Goal: Book appointment/travel/reservation

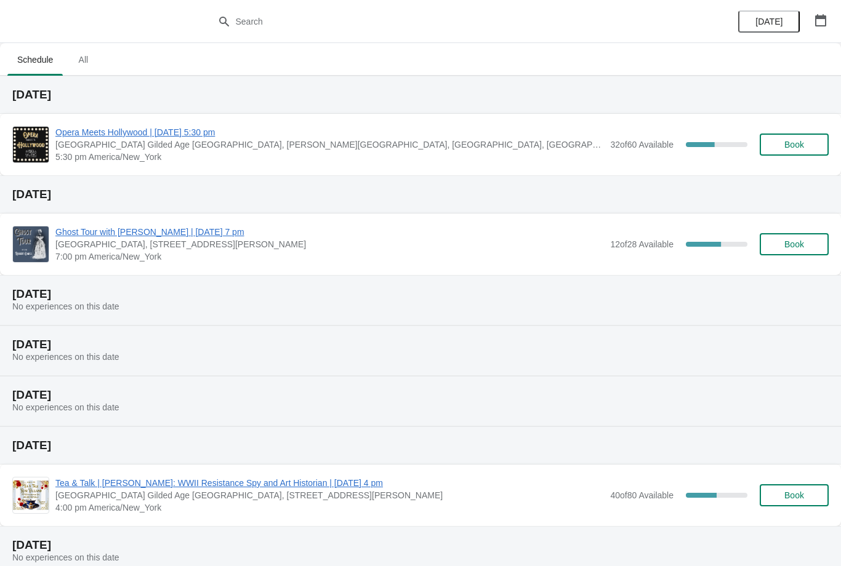
click at [102, 136] on span "Opera Meets Hollywood | [DATE] 5:30 pm" at bounding box center [329, 132] width 549 height 12
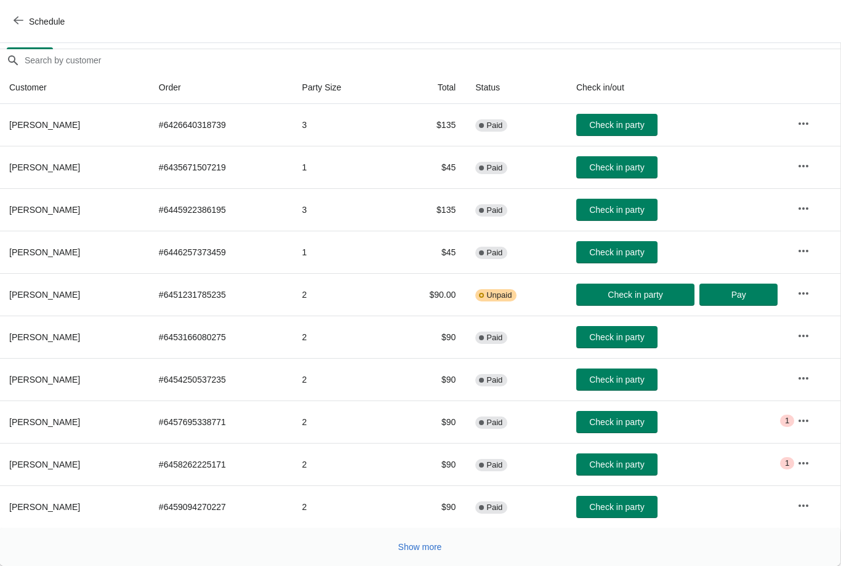
scroll to position [100, 1]
click at [410, 537] on button "Show more" at bounding box center [420, 547] width 54 height 22
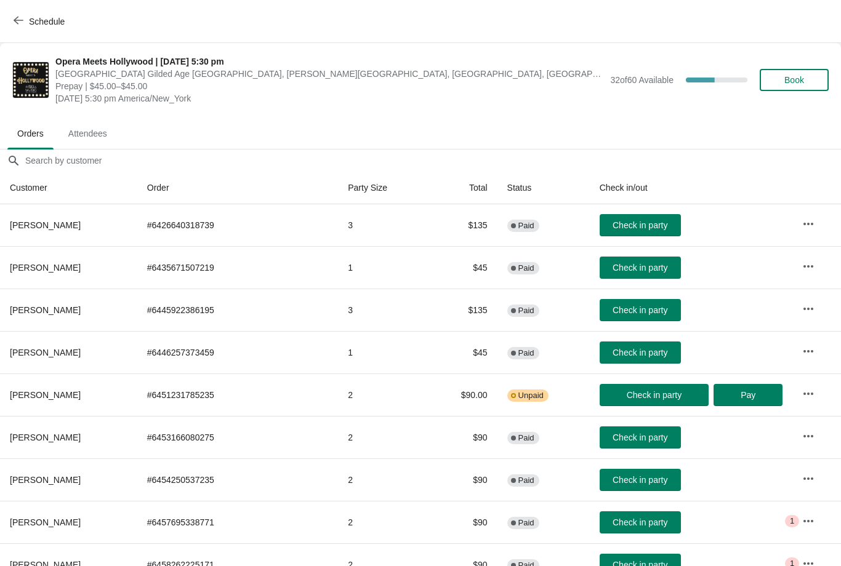
scroll to position [0, 0]
click at [789, 71] on button "Book" at bounding box center [794, 80] width 69 height 22
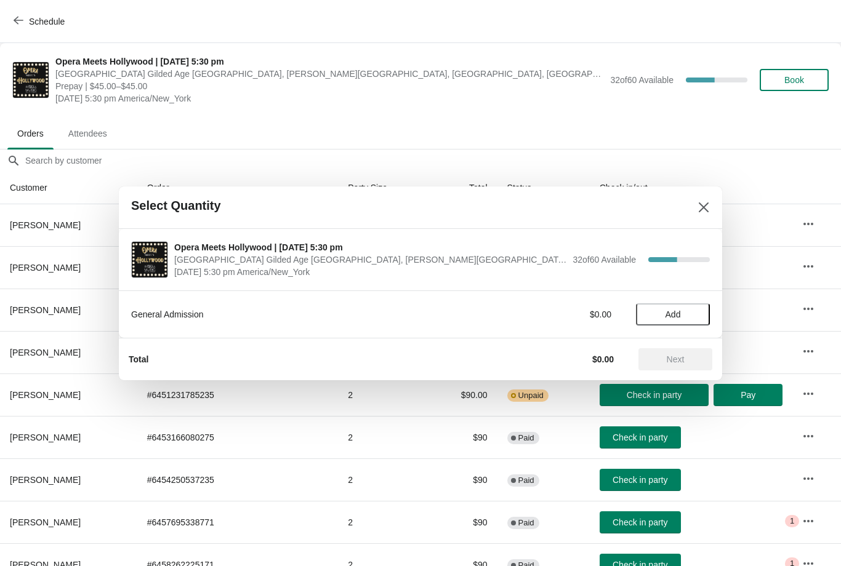
click at [670, 323] on button "Add" at bounding box center [673, 315] width 74 height 22
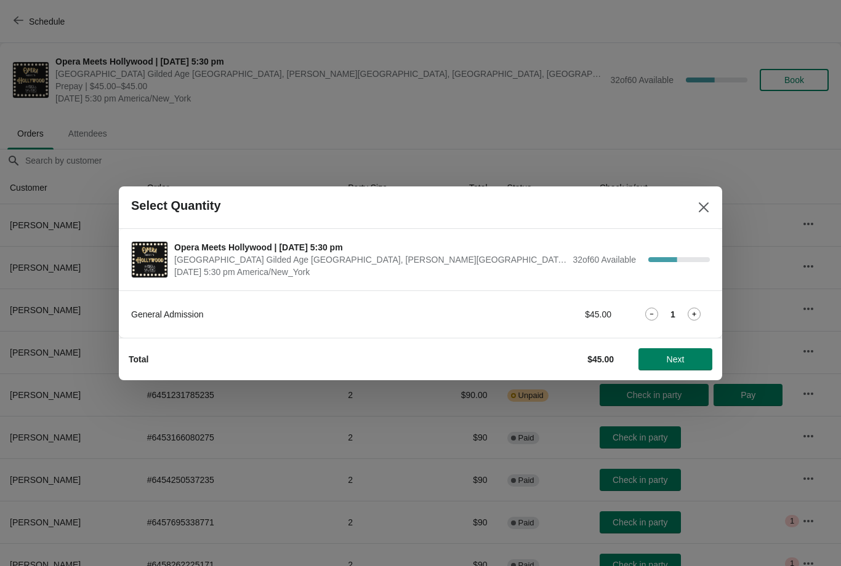
click at [693, 310] on icon at bounding box center [694, 314] width 13 height 13
click at [648, 315] on icon at bounding box center [651, 314] width 13 height 13
click at [699, 320] on icon at bounding box center [694, 314] width 13 height 13
click at [664, 348] on button "Next" at bounding box center [675, 359] width 74 height 22
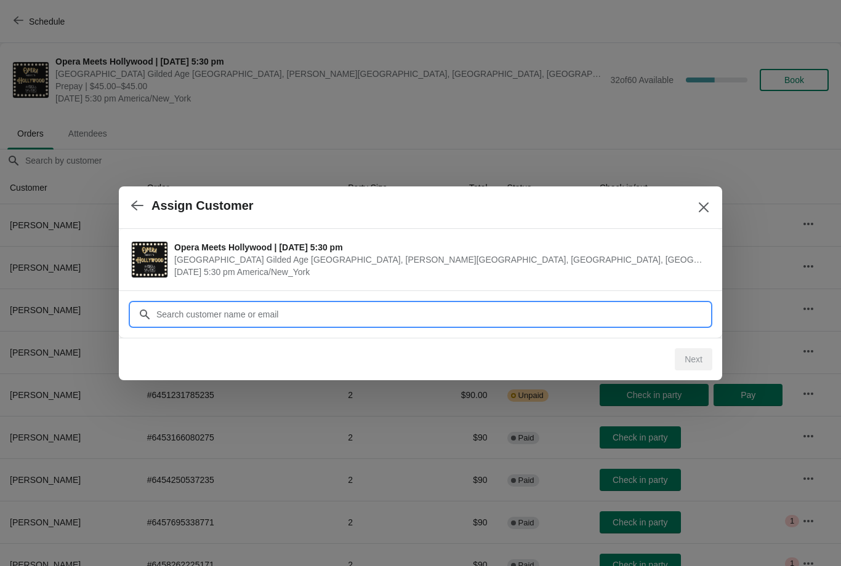
click at [260, 321] on input "Customer" at bounding box center [433, 315] width 554 height 22
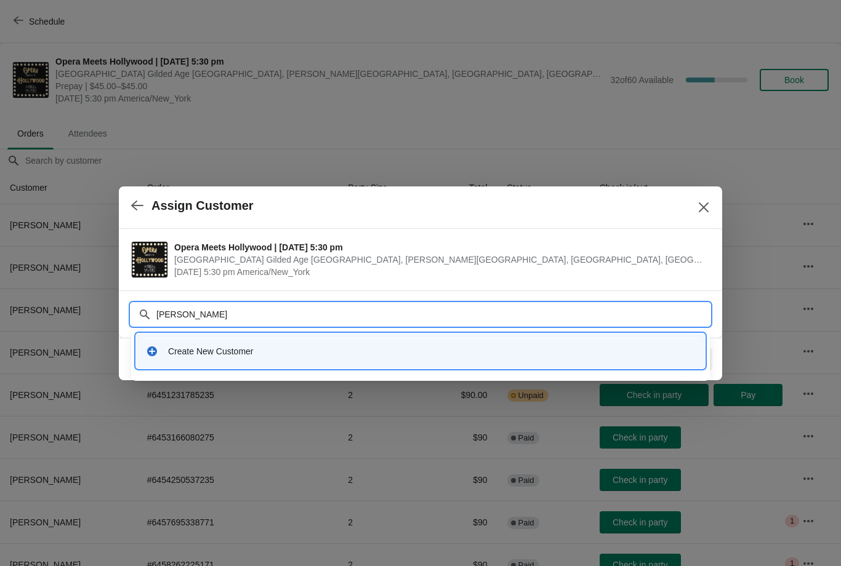
type input "[PERSON_NAME]"
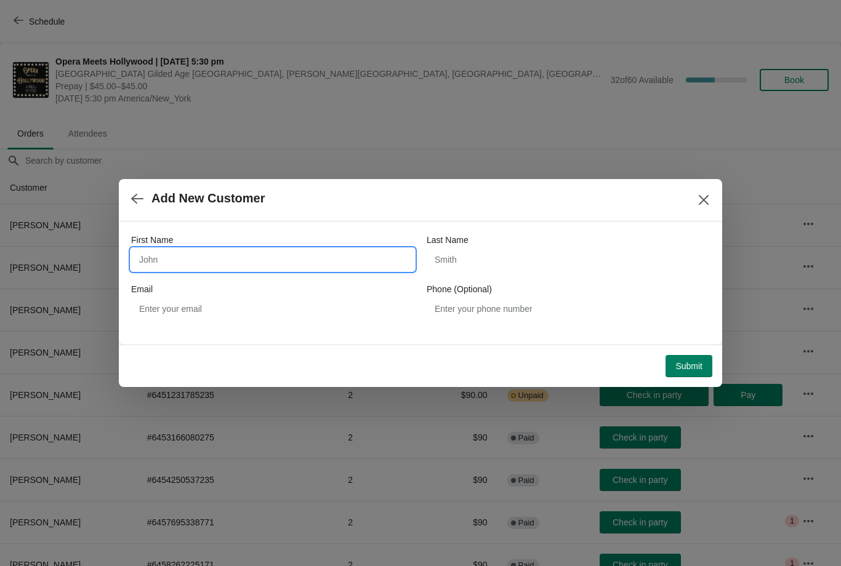
click at [201, 268] on input "First Name" at bounding box center [272, 260] width 283 height 22
click at [686, 372] on button "Submit" at bounding box center [689, 366] width 47 height 22
click at [177, 262] on input "First Name" at bounding box center [272, 260] width 283 height 22
type input "Step"
click at [142, 196] on icon "button" at bounding box center [137, 199] width 12 height 12
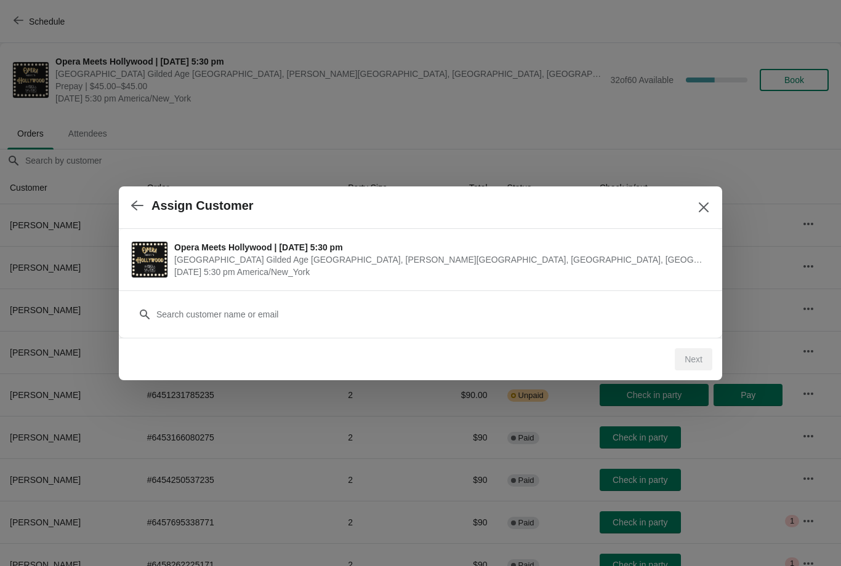
click at [139, 203] on icon "button" at bounding box center [137, 205] width 12 height 12
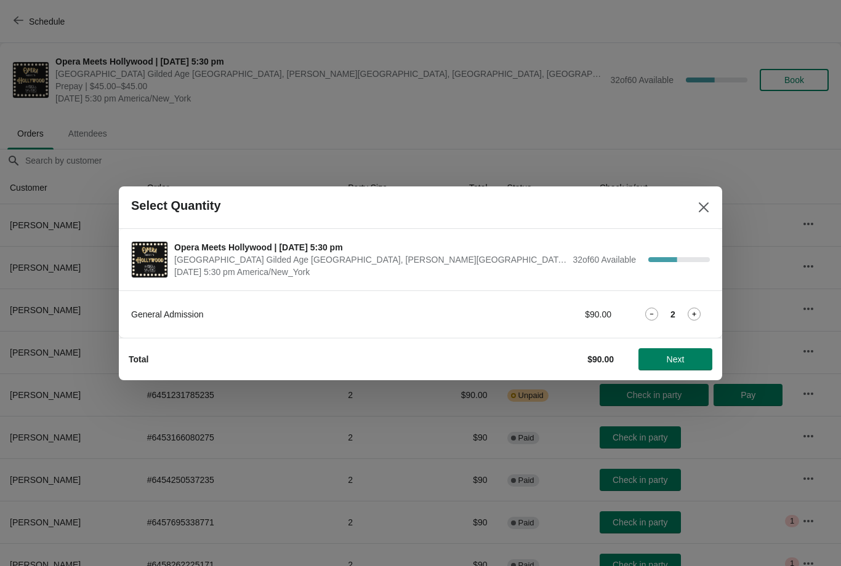
click at [662, 356] on span "Next" at bounding box center [675, 360] width 54 height 10
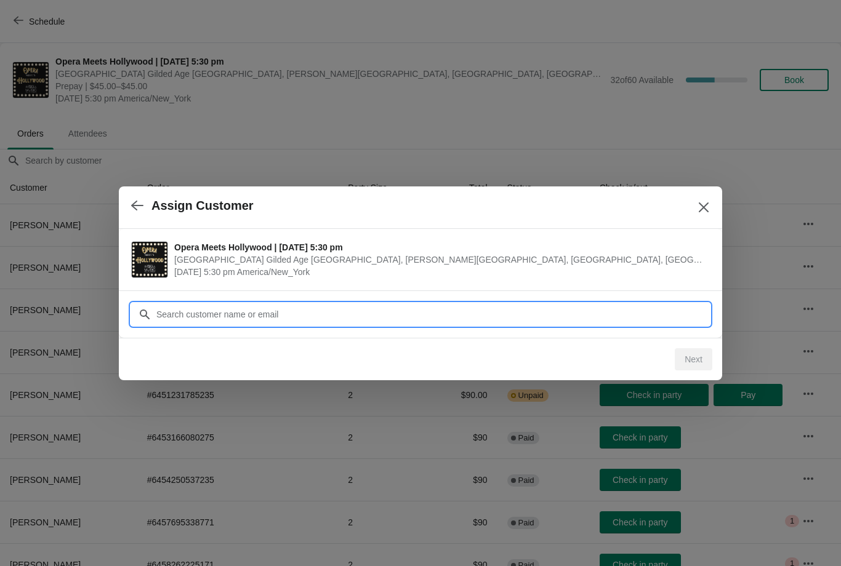
click at [262, 315] on input "Customer" at bounding box center [433, 315] width 554 height 22
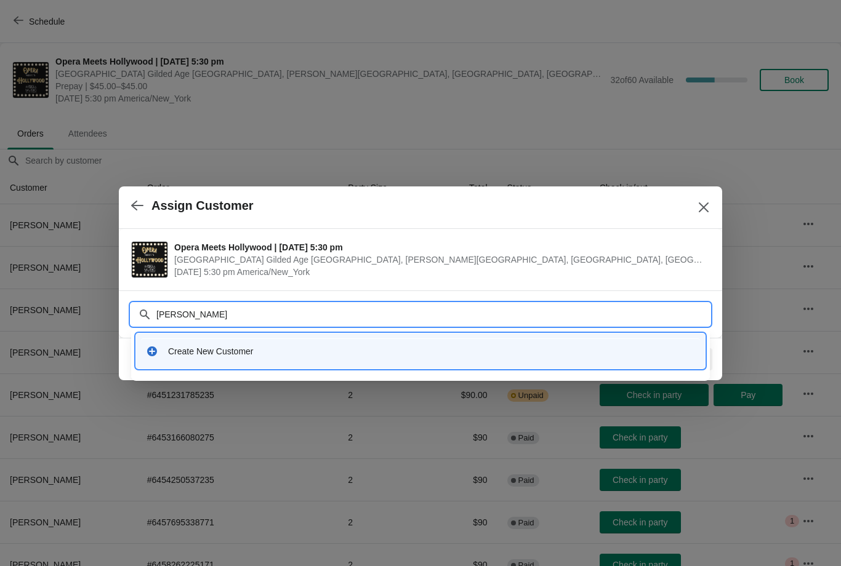
type input "[PERSON_NAME]"
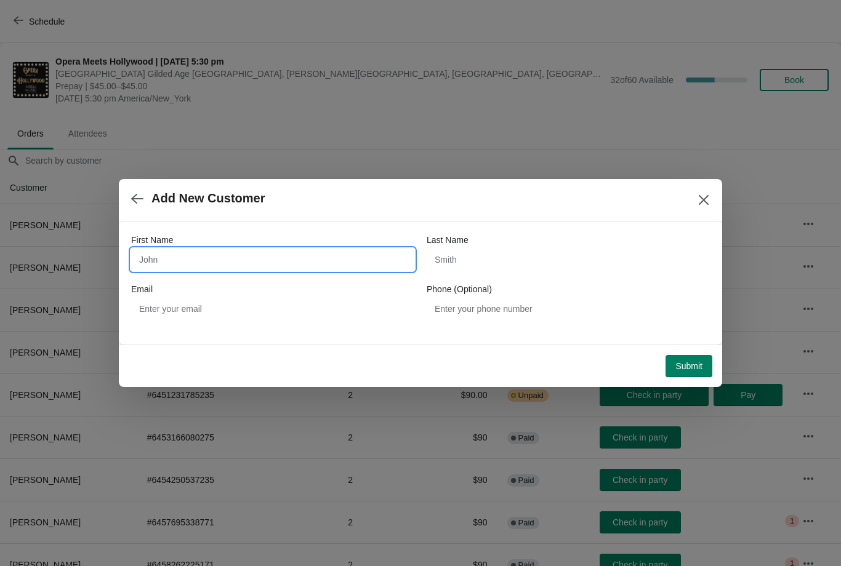
click at [215, 269] on input "First Name" at bounding box center [272, 260] width 283 height 22
type input "Stephen"
click at [480, 268] on input "Last Name" at bounding box center [568, 260] width 283 height 22
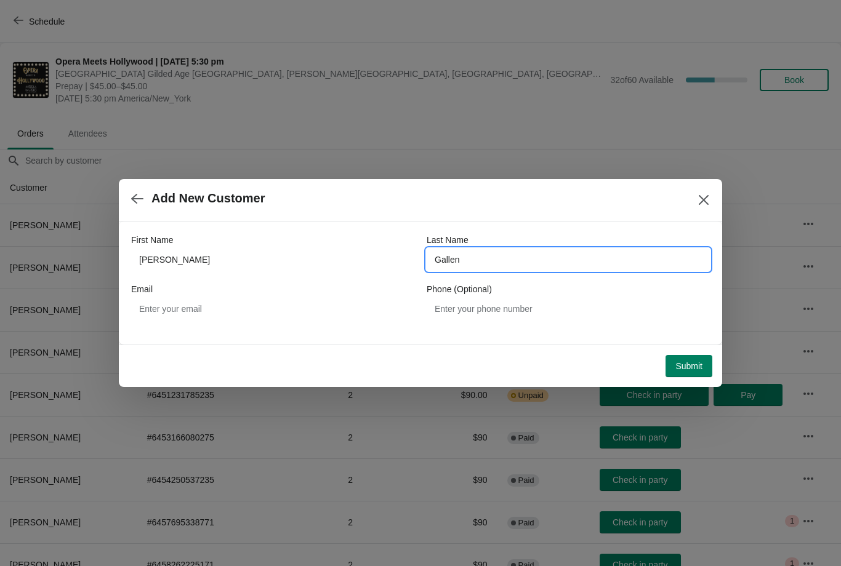
type input "Gallen"
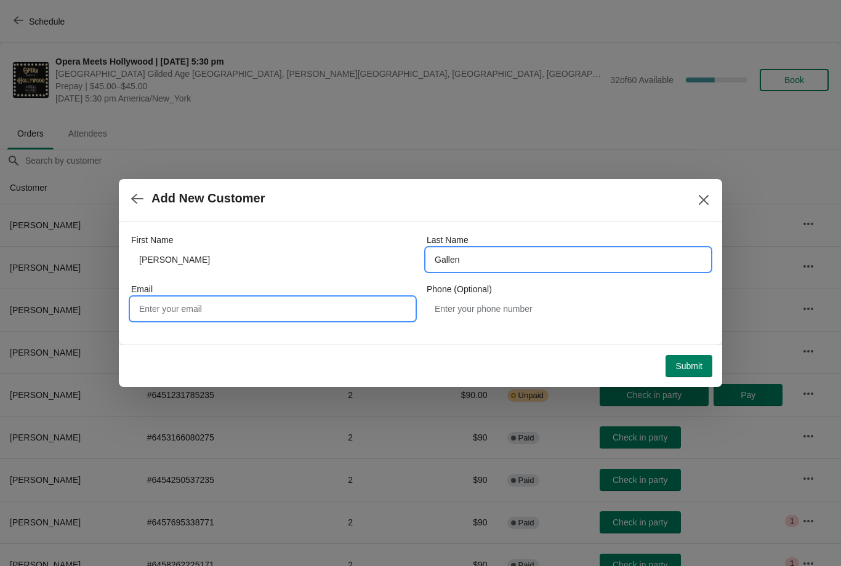
click at [184, 316] on input "Email" at bounding box center [272, 309] width 283 height 22
type input "stevegallen43@gmail.com"
click at [687, 369] on span "Submit" at bounding box center [688, 366] width 27 height 10
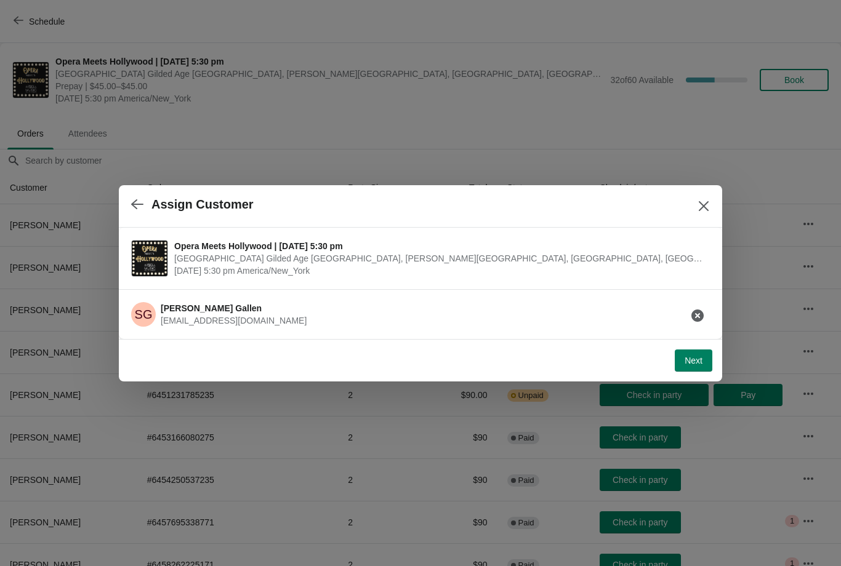
click at [691, 357] on span "Next" at bounding box center [694, 361] width 18 height 10
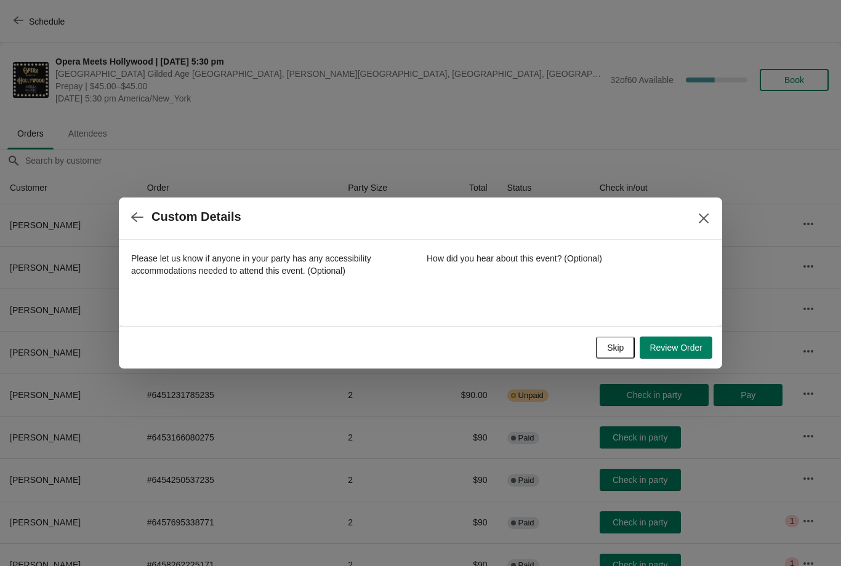
click at [678, 352] on span "Review Order" at bounding box center [676, 348] width 53 height 10
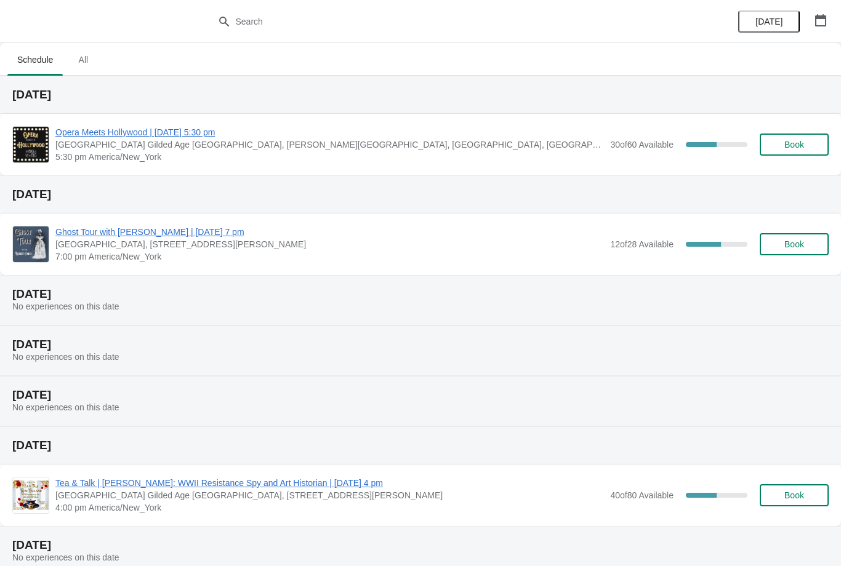
click at [91, 116] on div "Opera Meets Hollywood | [DATE] 5:30 pm [GEOGRAPHIC_DATA] [GEOGRAPHIC_DATA], [PE…" at bounding box center [420, 145] width 841 height 62
click at [93, 131] on span "Opera Meets Hollywood | [DATE] 5:30 pm" at bounding box center [329, 132] width 549 height 12
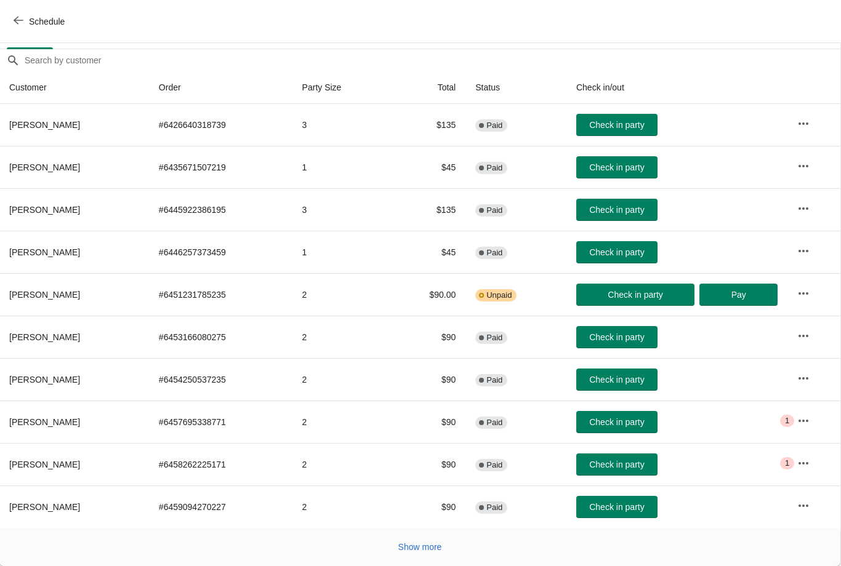
scroll to position [100, 1]
click at [398, 542] on span "Show more" at bounding box center [420, 547] width 44 height 10
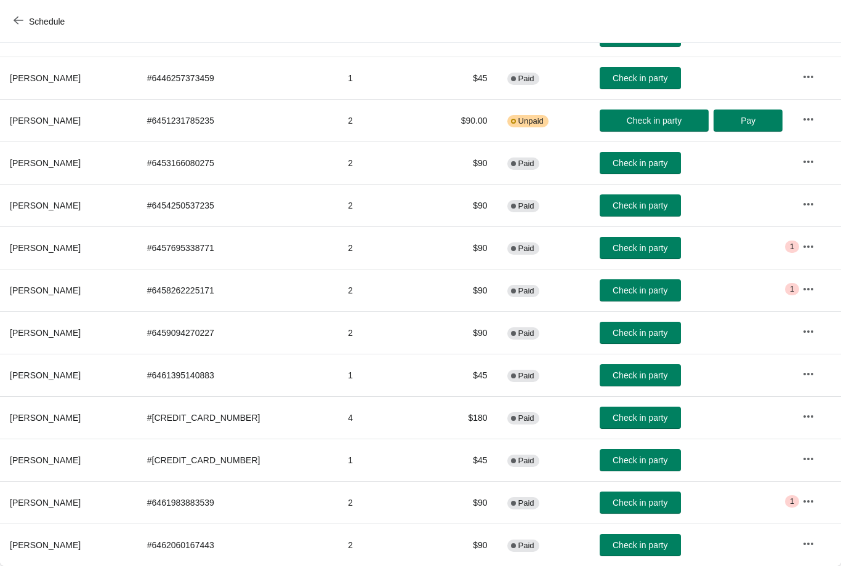
scroll to position [275, 0]
click at [613, 543] on span "Check in party" at bounding box center [640, 546] width 55 height 10
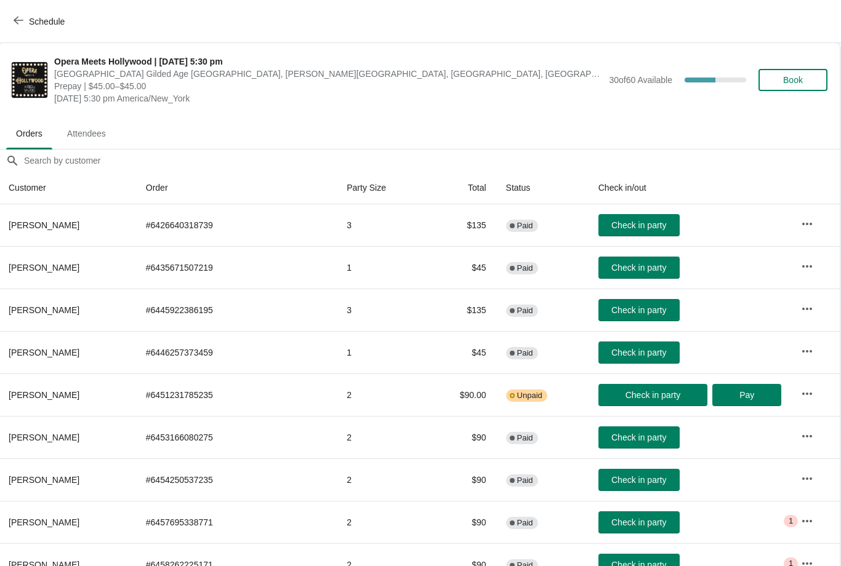
scroll to position [0, 1]
click at [612, 221] on span "Check in party" at bounding box center [639, 225] width 55 height 10
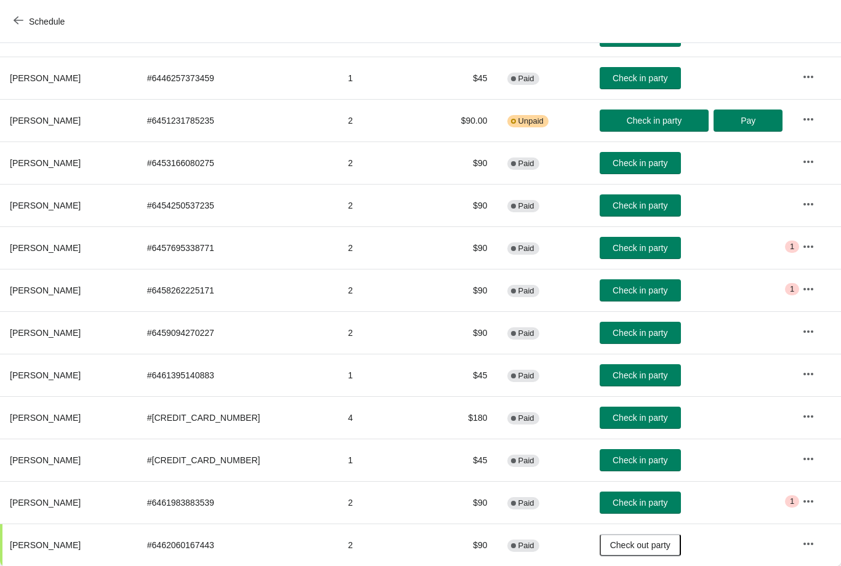
scroll to position [275, 0]
click at [613, 499] on span "Check in party" at bounding box center [640, 503] width 55 height 10
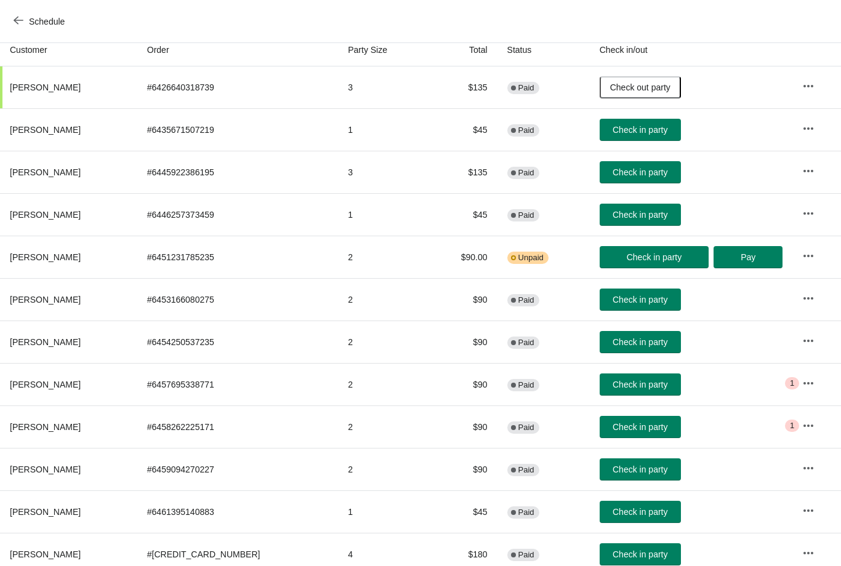
scroll to position [120, 0]
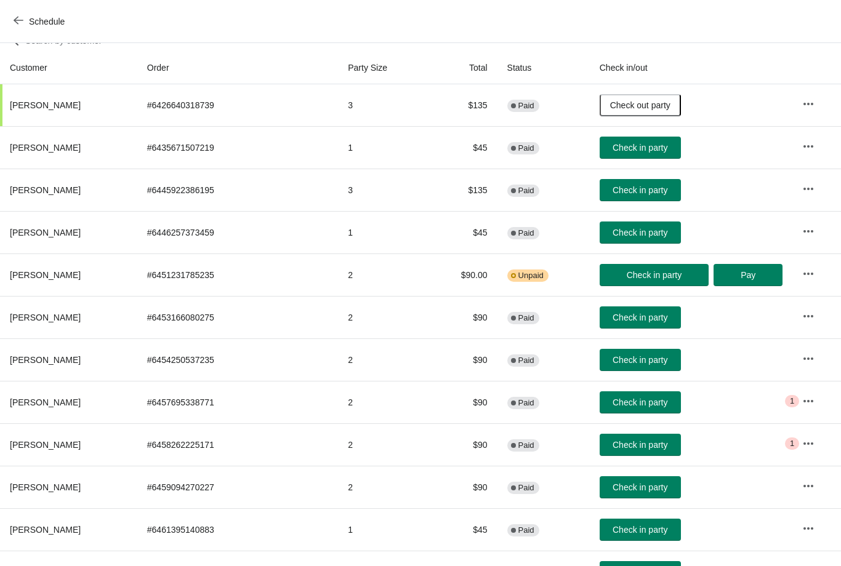
click at [613, 320] on span "Check in party" at bounding box center [640, 318] width 55 height 10
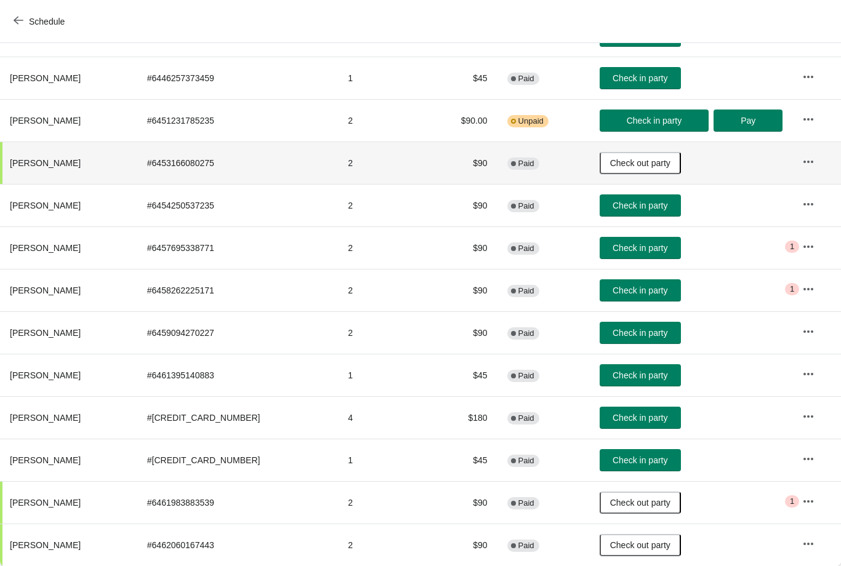
scroll to position [275, 0]
click at [613, 421] on span "Check in party" at bounding box center [640, 418] width 55 height 10
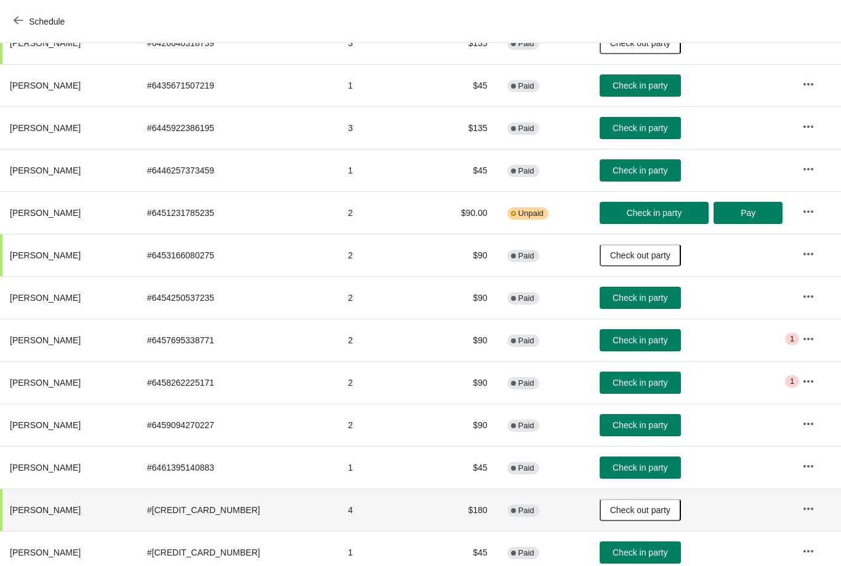
scroll to position [183, 0]
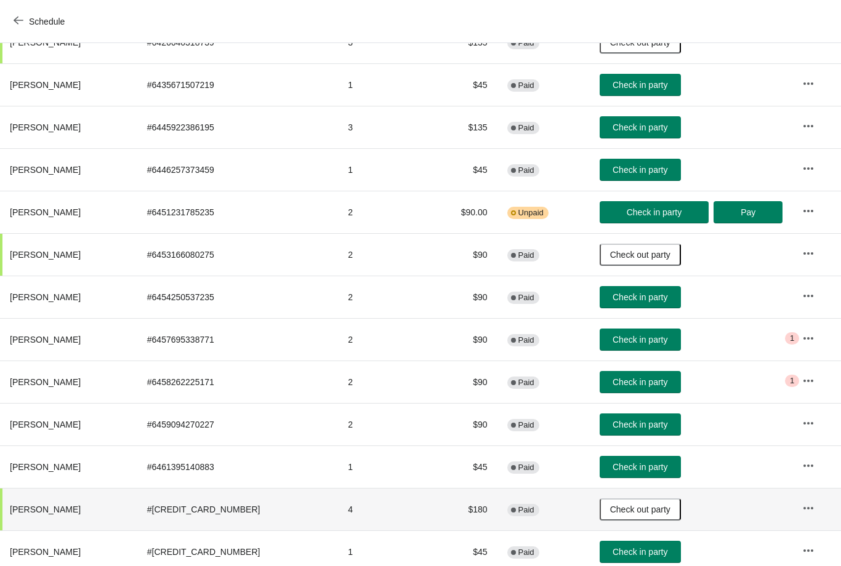
click at [26, 526] on th "[PERSON_NAME]" at bounding box center [68, 509] width 137 height 42
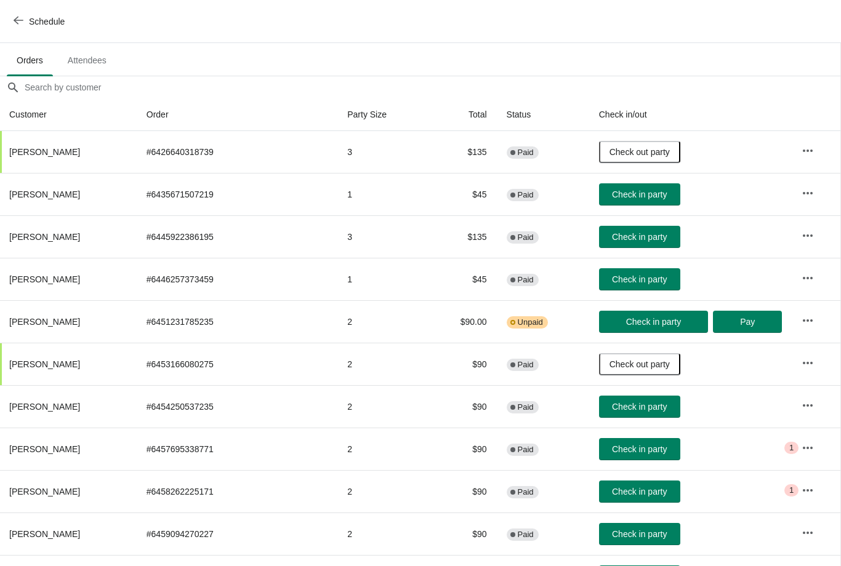
scroll to position [73, 1]
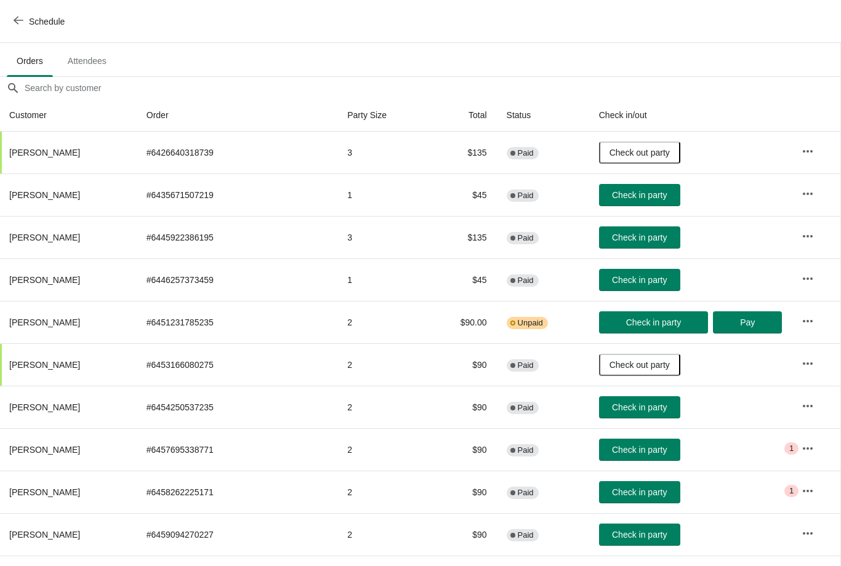
click at [624, 241] on span "Check in party" at bounding box center [639, 238] width 55 height 10
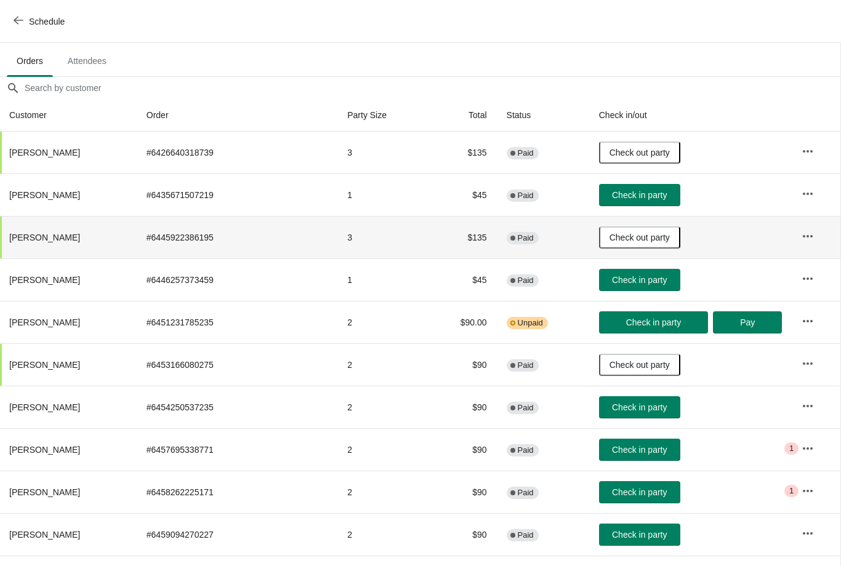
click at [642, 315] on button "Check in party" at bounding box center [653, 323] width 109 height 22
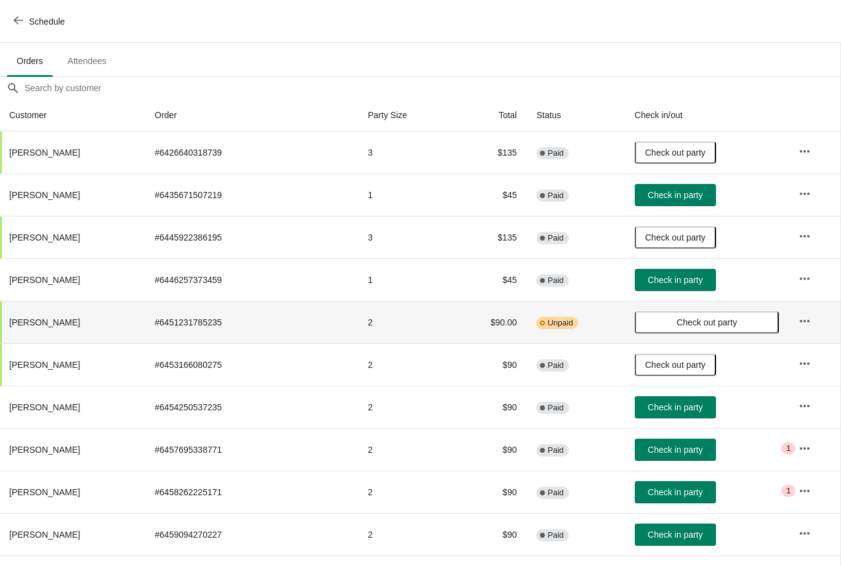
click at [648, 448] on span "Check in party" at bounding box center [675, 450] width 55 height 10
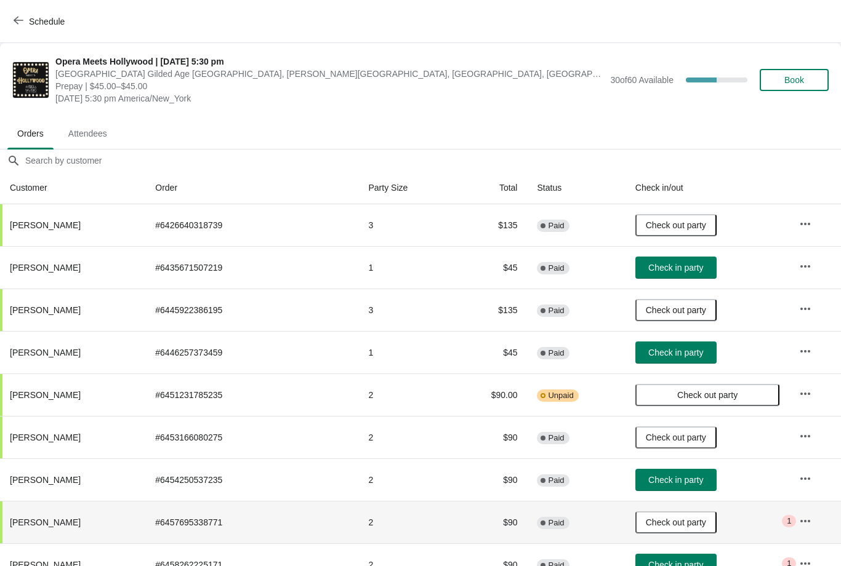
scroll to position [0, 0]
click at [799, 91] on button "Book" at bounding box center [794, 80] width 69 height 22
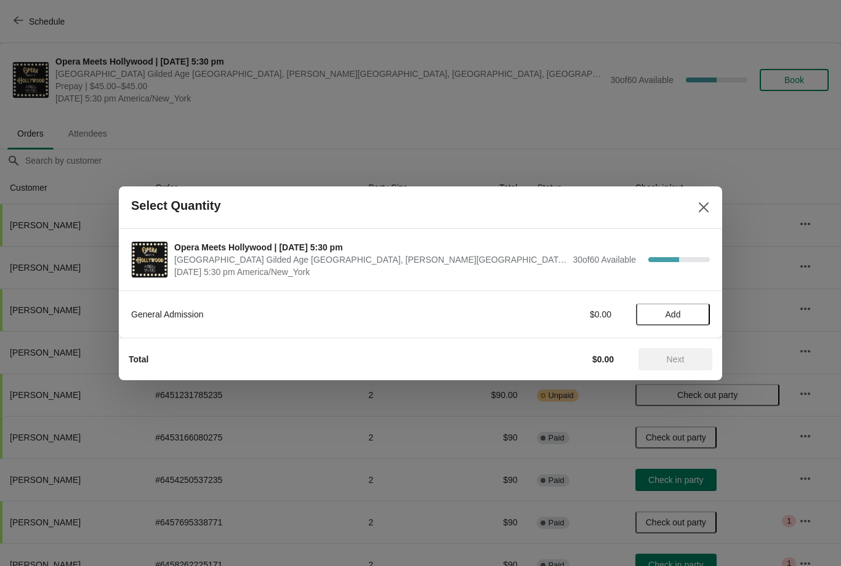
click at [670, 315] on span "Add" at bounding box center [673, 315] width 15 height 10
click at [670, 360] on span "Next" at bounding box center [676, 360] width 18 height 10
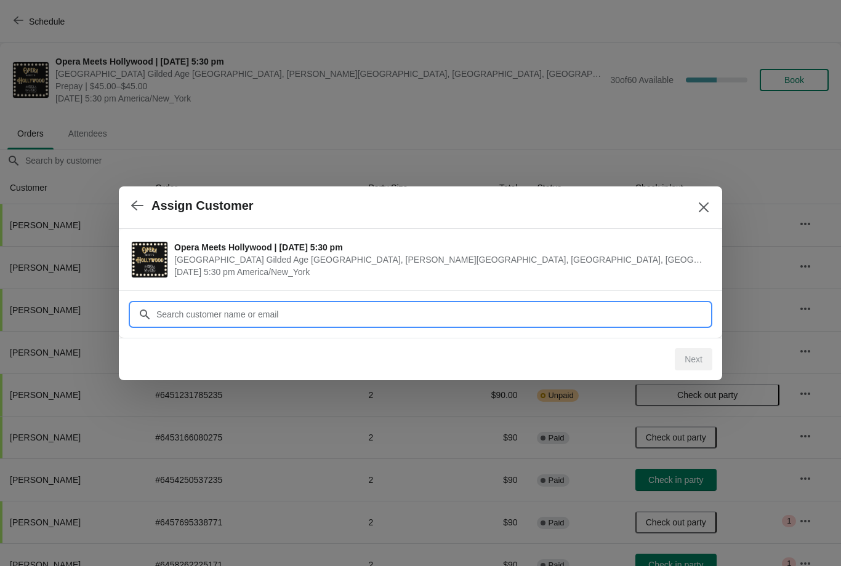
click at [232, 312] on input "Customer" at bounding box center [433, 315] width 554 height 22
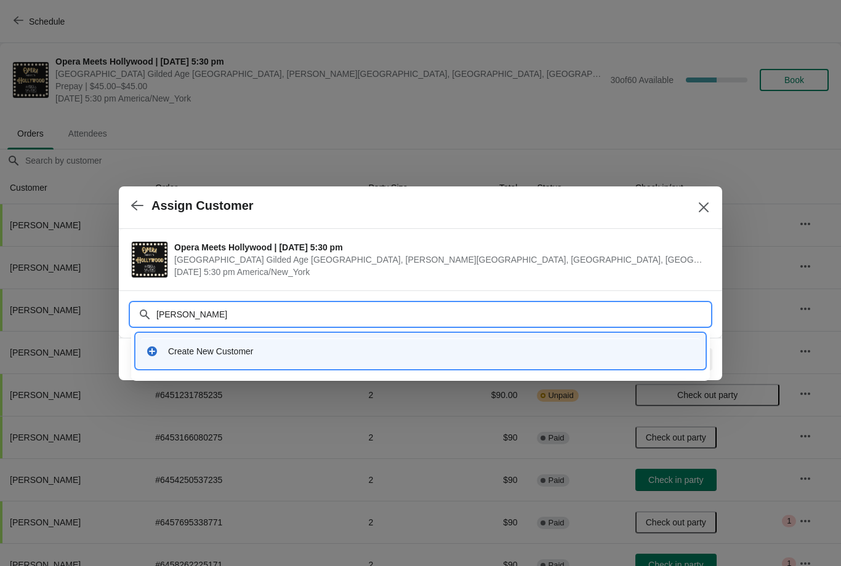
type input "[PERSON_NAME]"
click at [212, 360] on div "Create New Customer" at bounding box center [420, 351] width 559 height 25
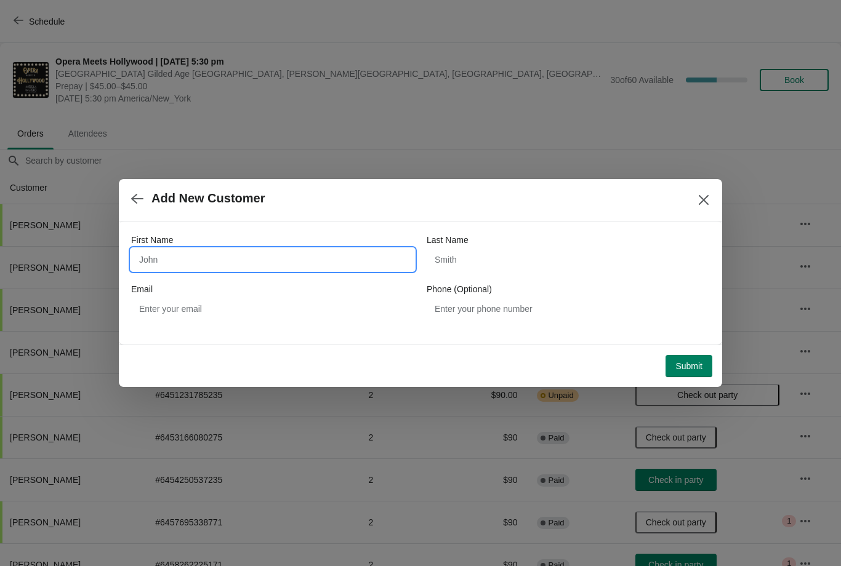
click at [170, 262] on input "First Name" at bounding box center [272, 260] width 283 height 22
type input "[PERSON_NAME]"
click at [472, 263] on input "Last Name" at bounding box center [568, 260] width 283 height 22
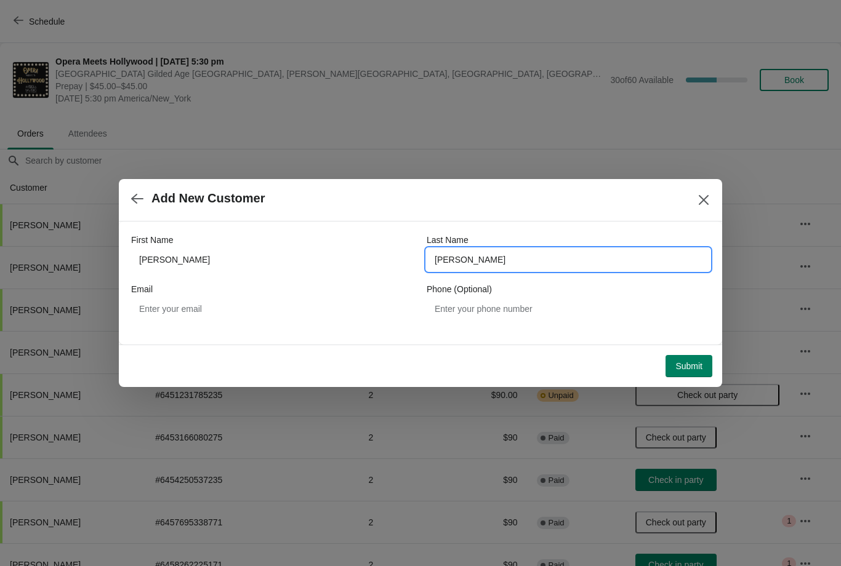
type input "[PERSON_NAME]"
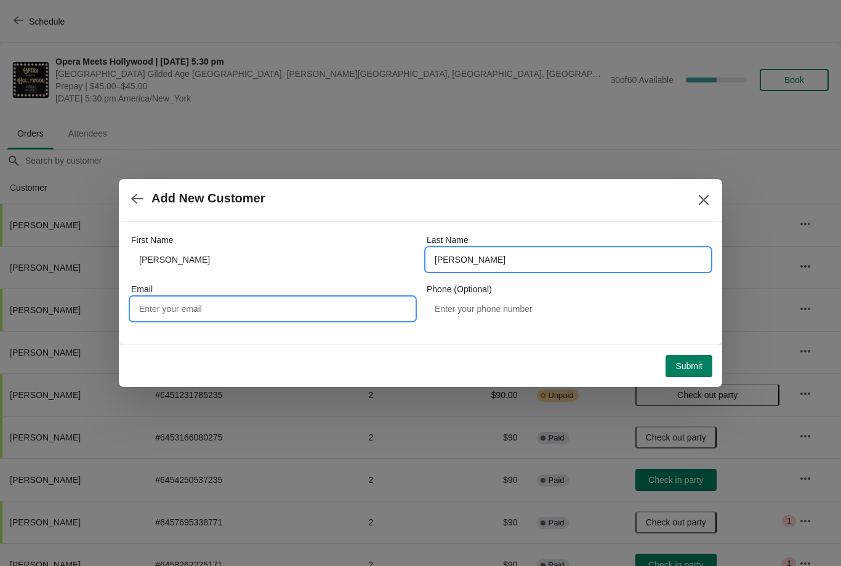
click at [167, 303] on input "Email" at bounding box center [272, 309] width 283 height 22
type input "[EMAIL_ADDRESS][DOMAIN_NAME]"
click at [688, 372] on button "Submit" at bounding box center [689, 366] width 47 height 22
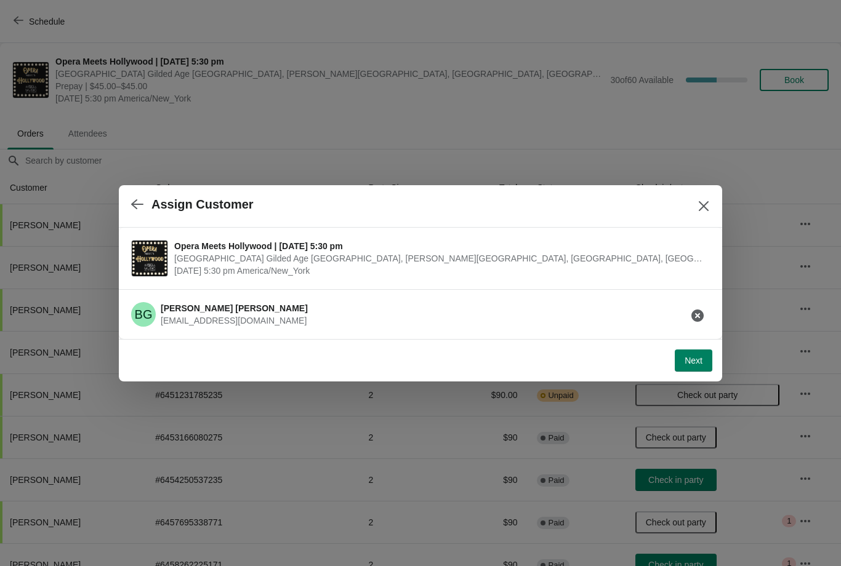
click at [693, 360] on span "Next" at bounding box center [694, 361] width 18 height 10
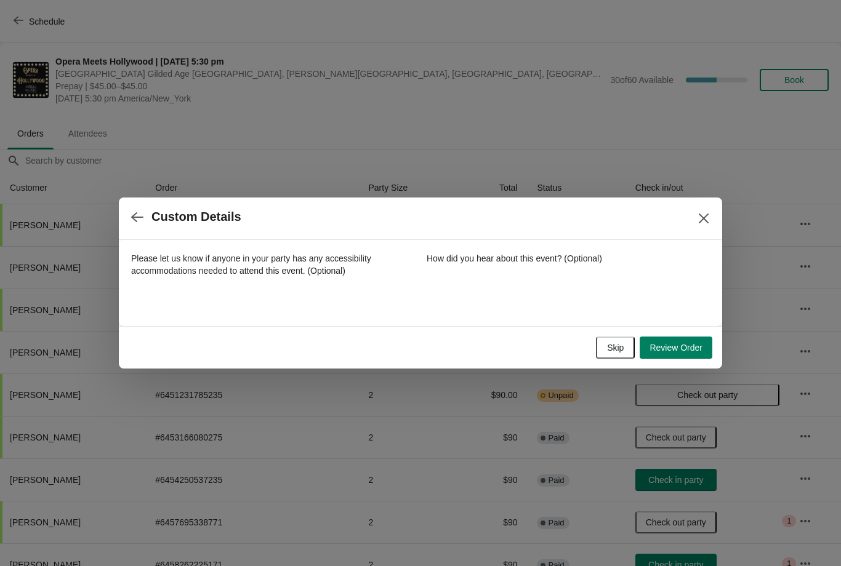
click at [681, 350] on span "Review Order" at bounding box center [676, 348] width 53 height 10
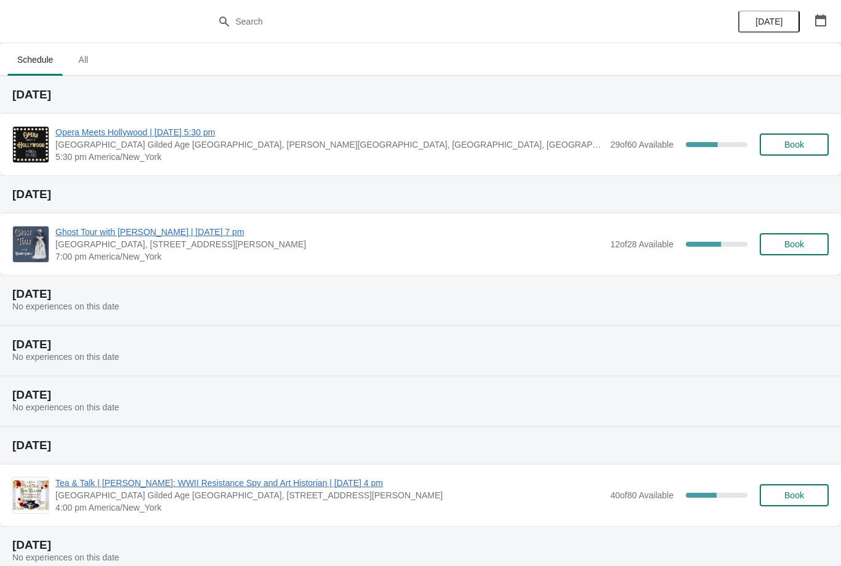
click at [97, 128] on span "Opera Meets Hollywood | [DATE] 5:30 pm" at bounding box center [329, 132] width 549 height 12
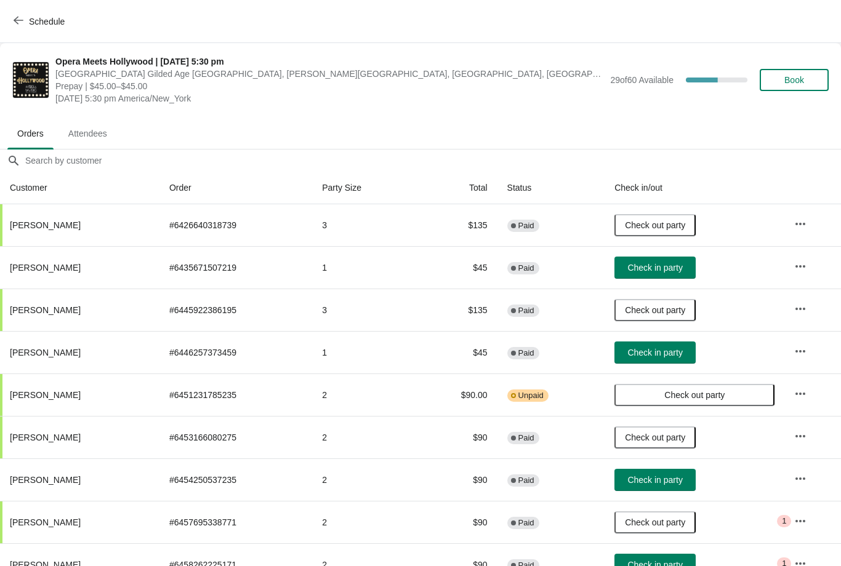
click at [800, 82] on span "Book" at bounding box center [794, 80] width 20 height 10
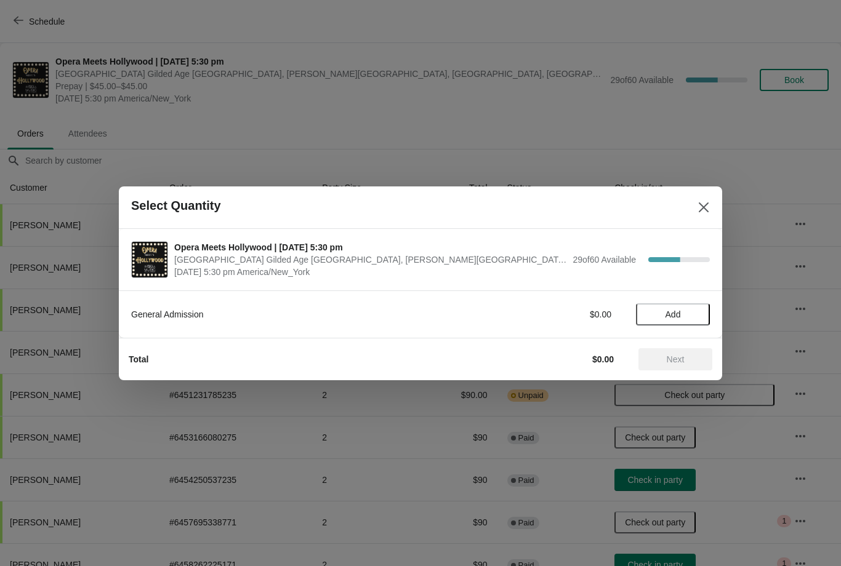
click at [683, 313] on span "Add" at bounding box center [673, 315] width 52 height 10
click at [672, 363] on span "Next" at bounding box center [676, 360] width 18 height 10
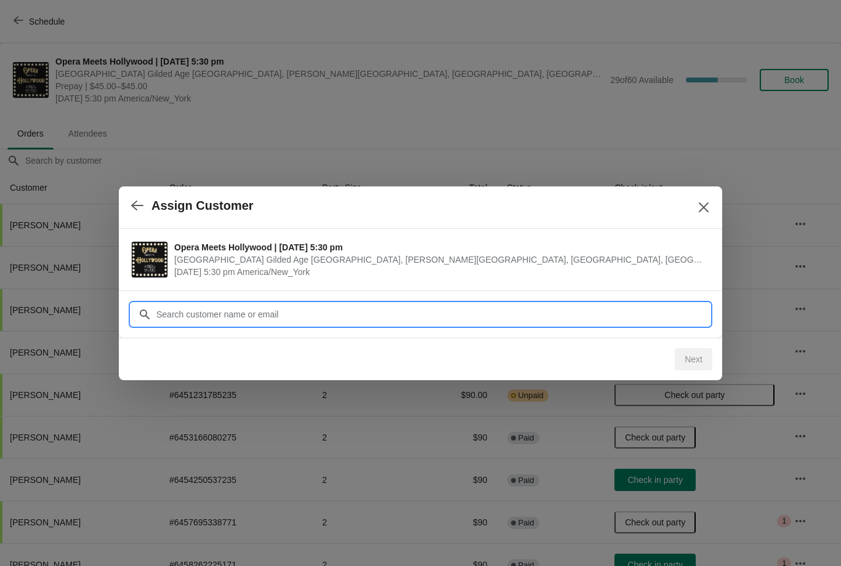
click at [198, 312] on input "Customer" at bounding box center [433, 315] width 554 height 22
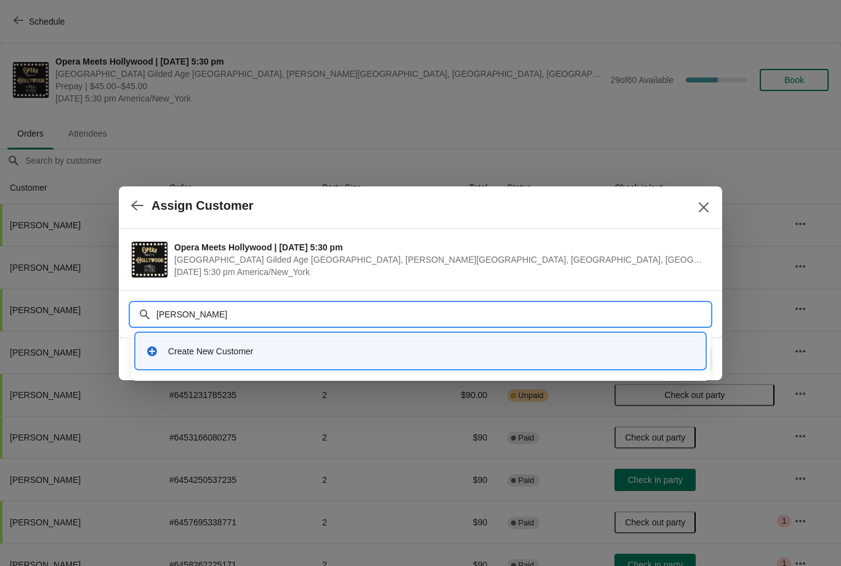
type input "Victor Rosenbaum"
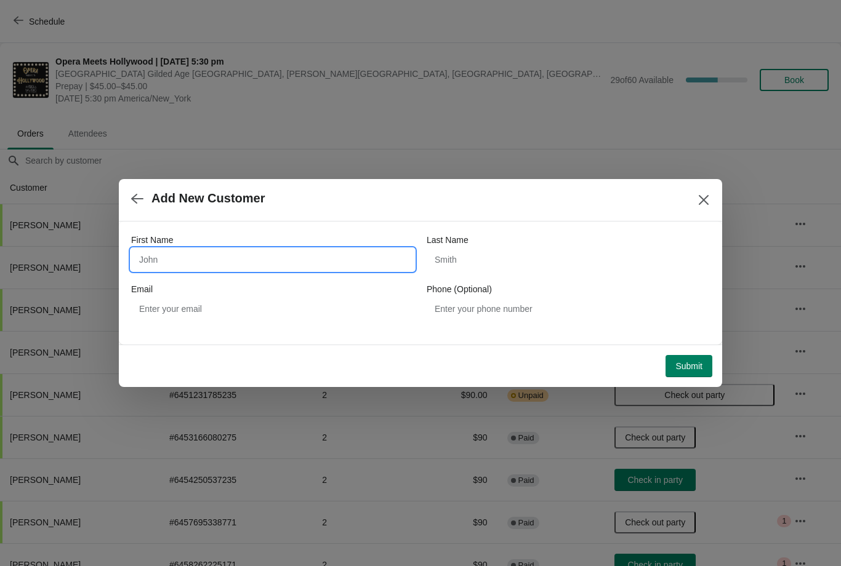
click at [162, 257] on input "First Name" at bounding box center [272, 260] width 283 height 22
type input "Victor"
click at [462, 270] on input "Last Name" at bounding box center [568, 260] width 283 height 22
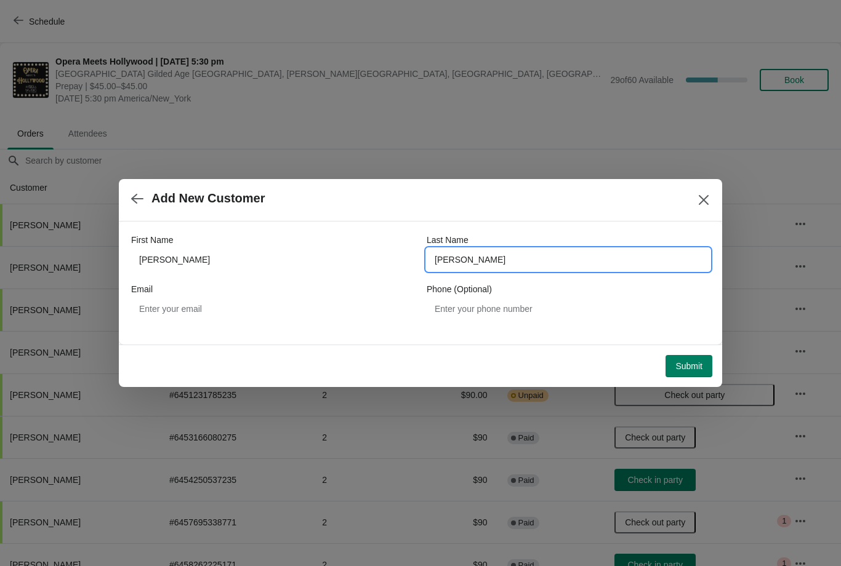
type input "Rosenbaum"
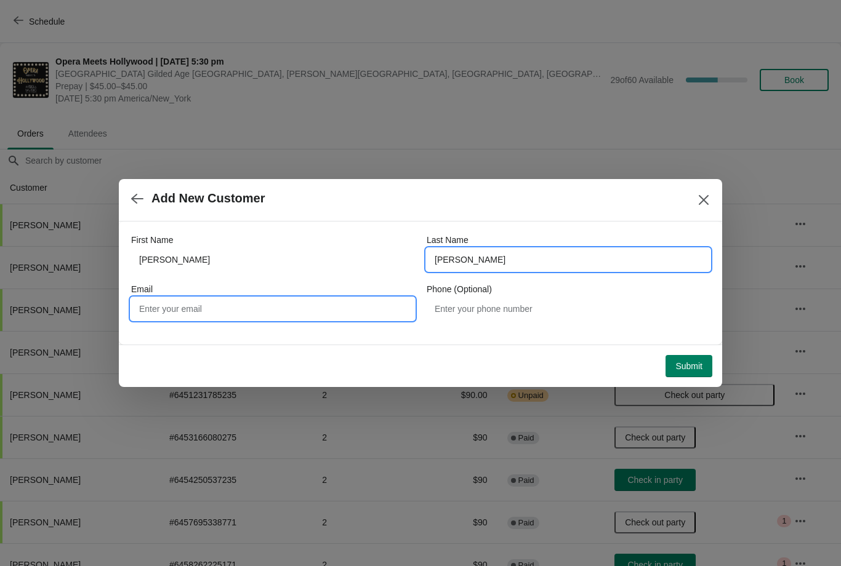
click at [208, 316] on input "Email" at bounding box center [272, 309] width 283 height 22
type input "vrosenbaum@aol.com"
click at [679, 364] on span "Submit" at bounding box center [688, 366] width 27 height 10
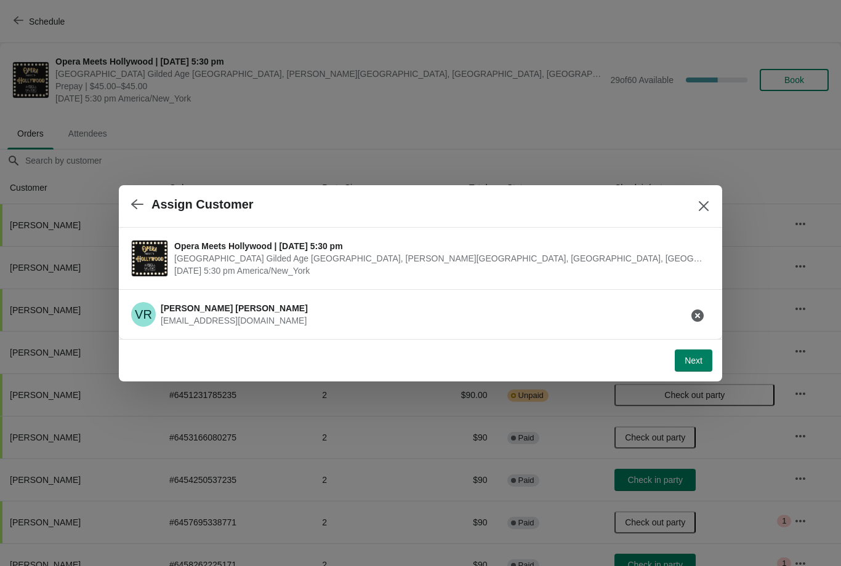
click at [691, 363] on span "Next" at bounding box center [694, 361] width 18 height 10
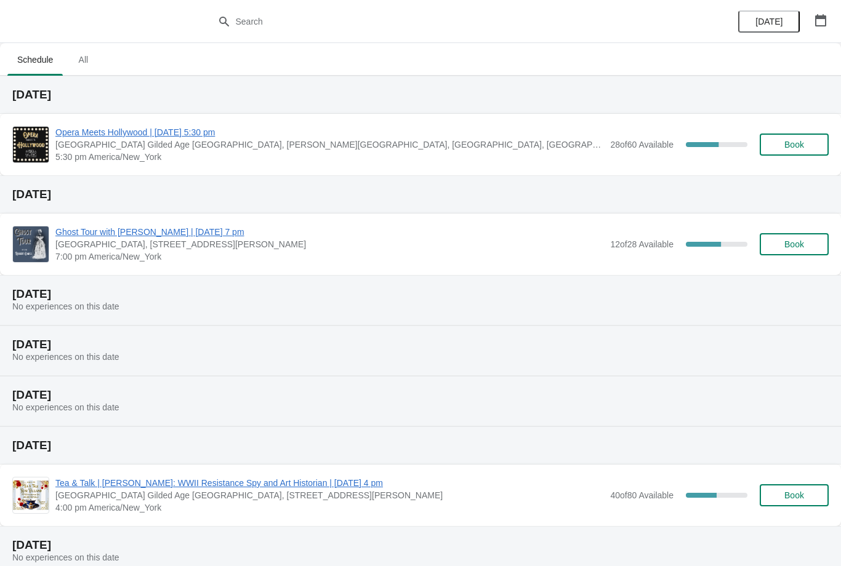
click at [82, 131] on span "Opera Meets Hollywood | [DATE] 5:30 pm" at bounding box center [329, 132] width 549 height 12
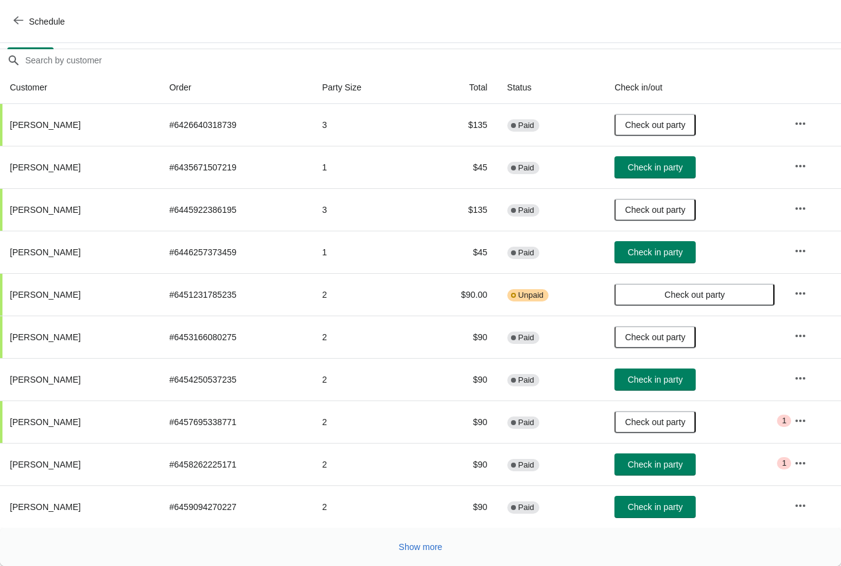
scroll to position [100, 0]
click at [414, 544] on span "Show more" at bounding box center [421, 547] width 44 height 10
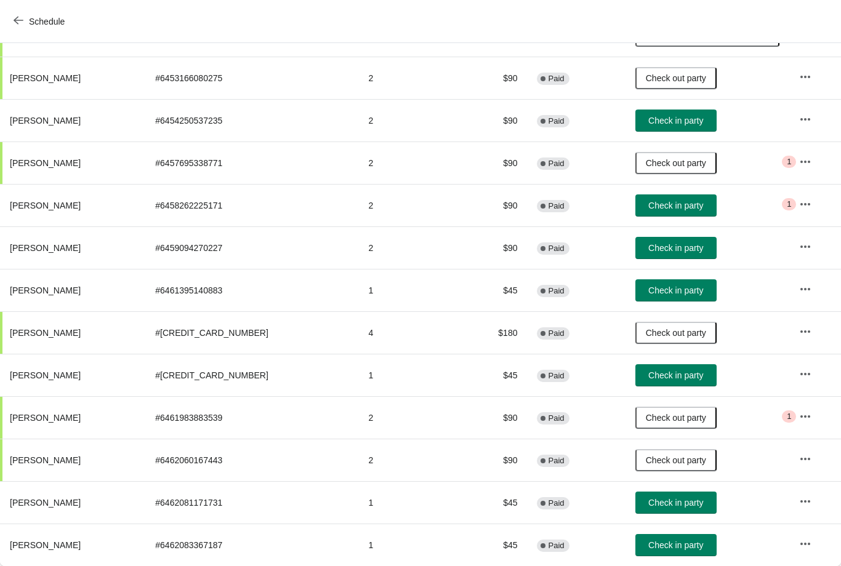
scroll to position [360, 0]
click at [648, 374] on span "Check in party" at bounding box center [675, 376] width 55 height 10
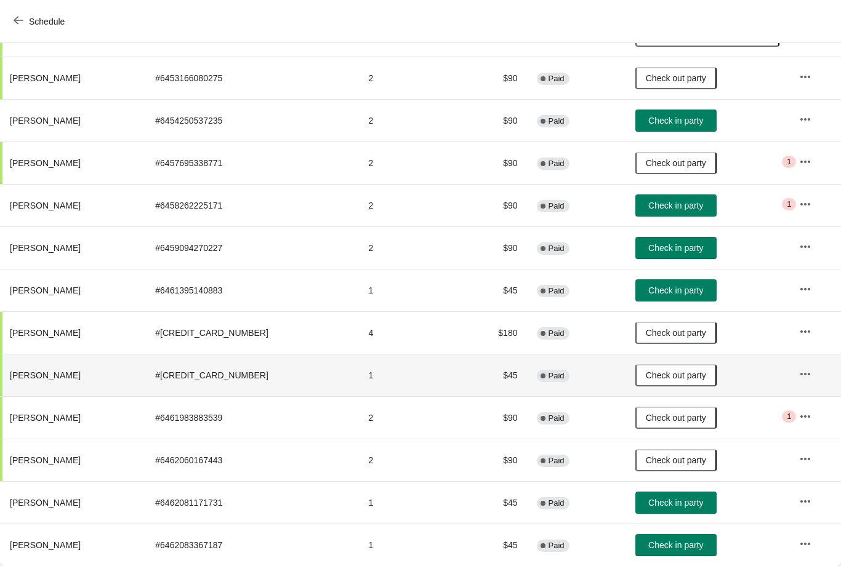
click at [652, 502] on span "Check in party" at bounding box center [675, 503] width 55 height 10
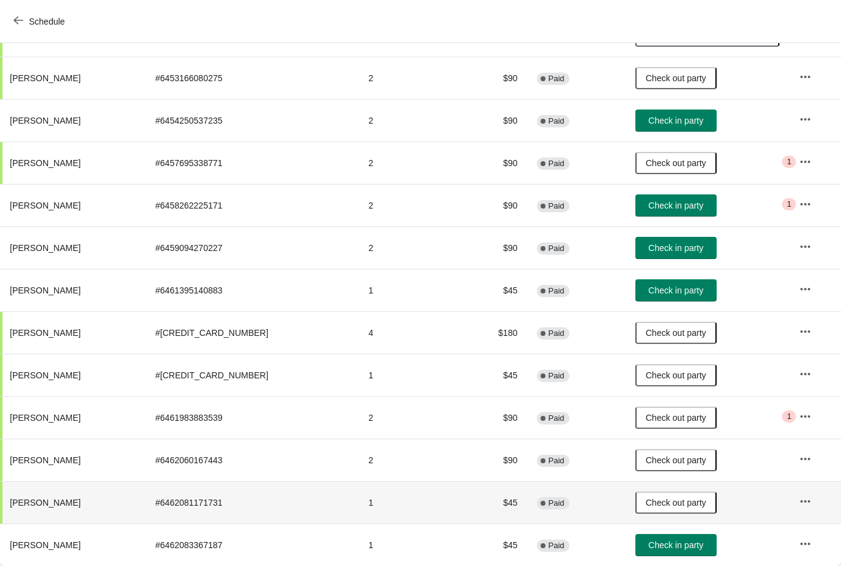
click at [648, 546] on span "Check in party" at bounding box center [675, 546] width 55 height 10
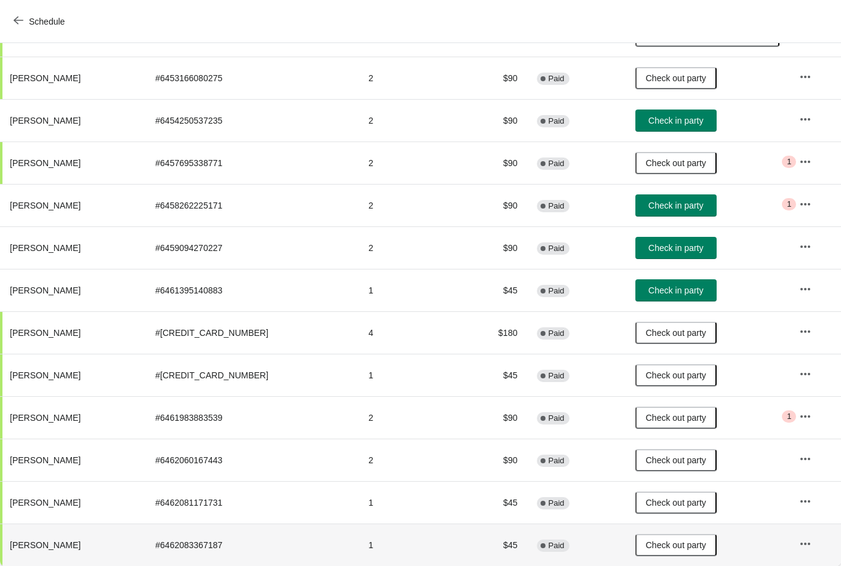
click at [661, 206] on span "Check in party" at bounding box center [675, 206] width 55 height 10
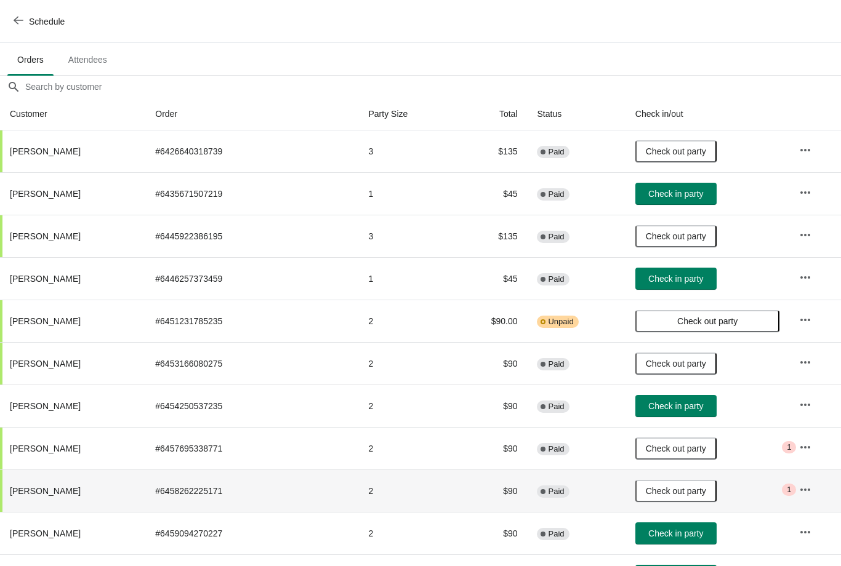
scroll to position [76, 0]
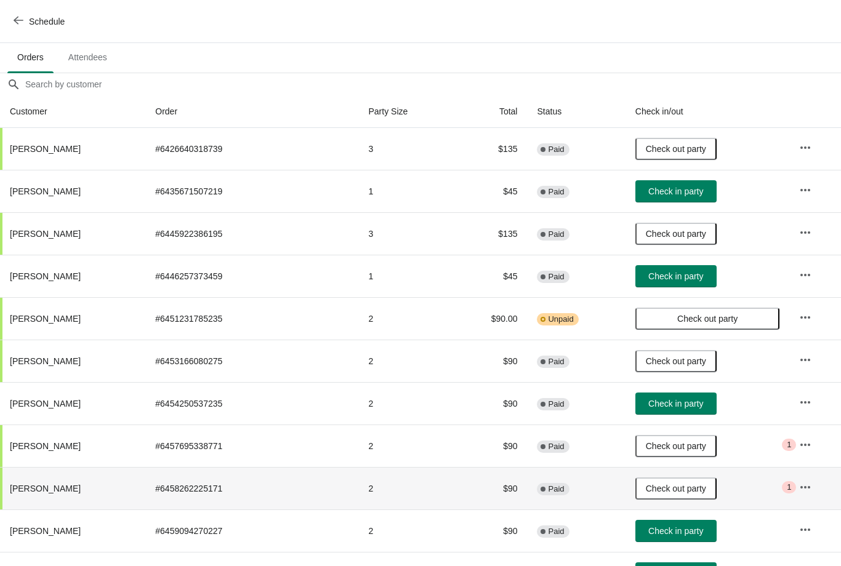
click at [659, 188] on span "Check in party" at bounding box center [675, 192] width 55 height 10
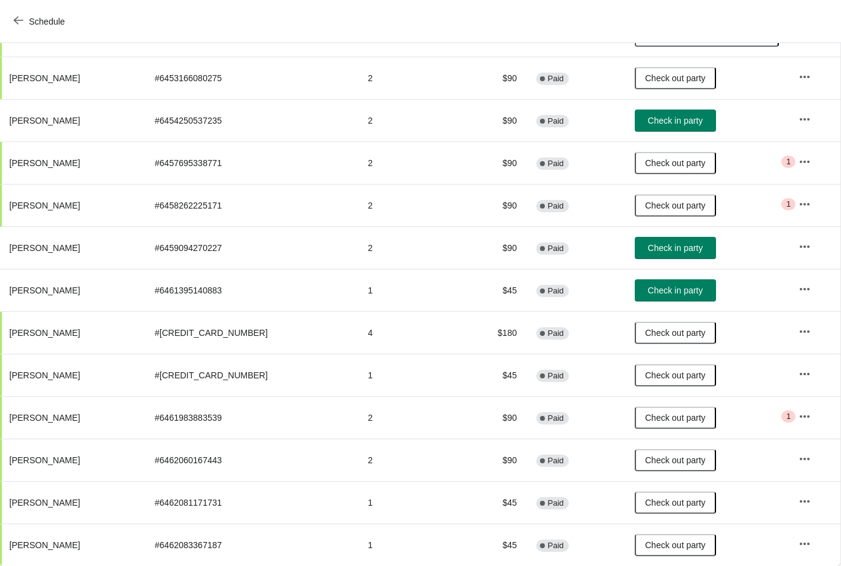
scroll to position [360, 1]
click at [651, 245] on span "Check in party" at bounding box center [675, 248] width 55 height 10
